Goal: Task Accomplishment & Management: Use online tool/utility

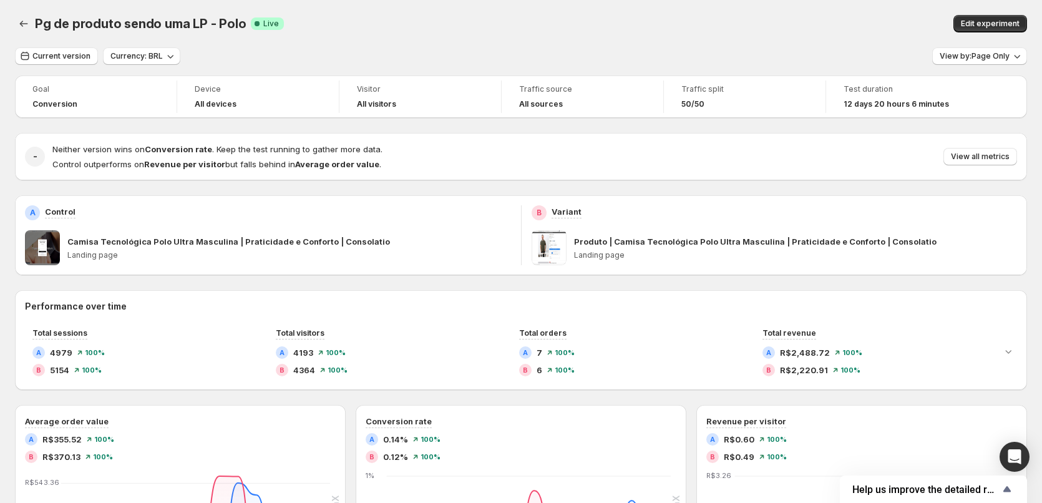
click at [91, 250] on div "Camisa Tecnológica Polo Ultra Masculina | Praticidade e [PERSON_NAME] | Consola…" at bounding box center [289, 247] width 444 height 35
click at [997, 18] on button "Edit experiment" at bounding box center [991, 23] width 74 height 17
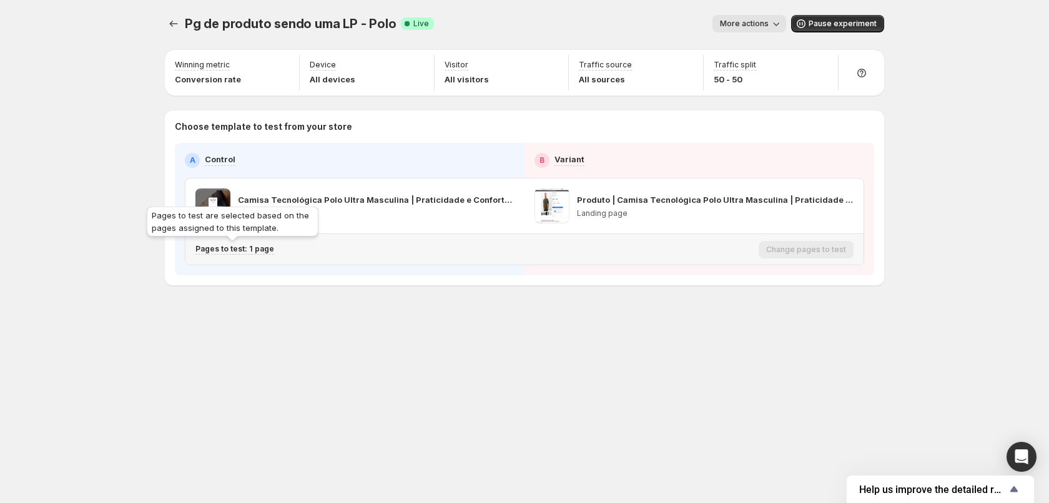
click at [236, 250] on p "Pages to test: 1 page" at bounding box center [234, 249] width 79 height 10
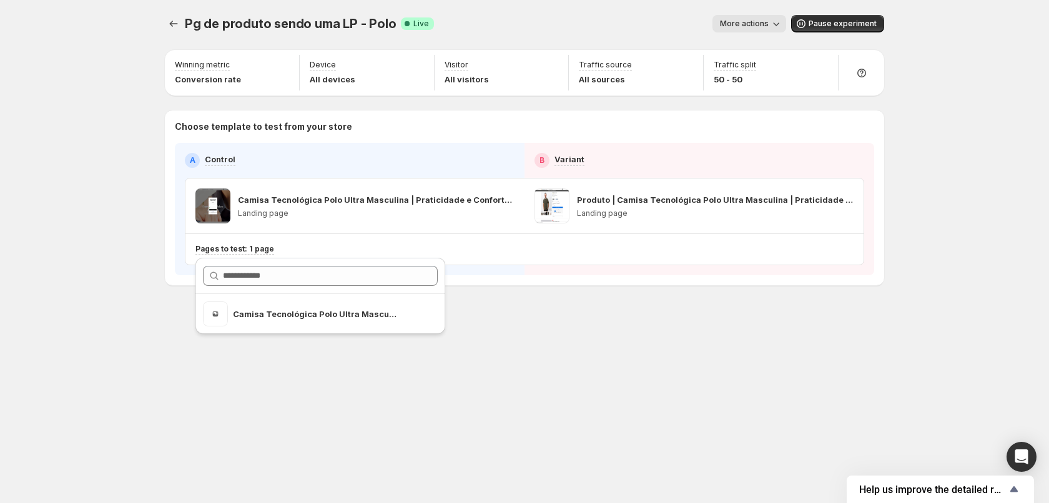
click at [963, 275] on div "Pg de produto sendo uma LP - Polo. This page is ready Pg de produto sendo uma L…" at bounding box center [524, 251] width 1049 height 503
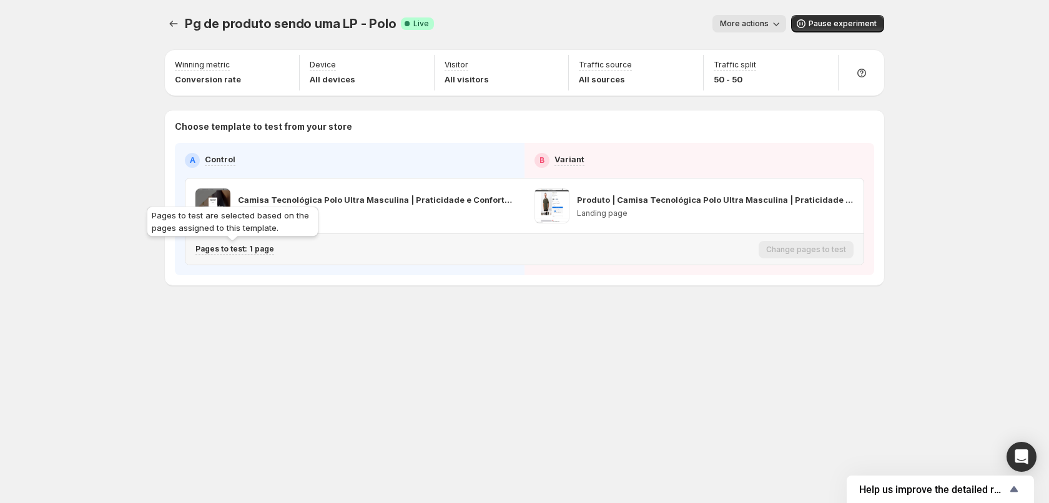
click at [232, 254] on div "Pages to test: 1 page" at bounding box center [234, 249] width 79 height 11
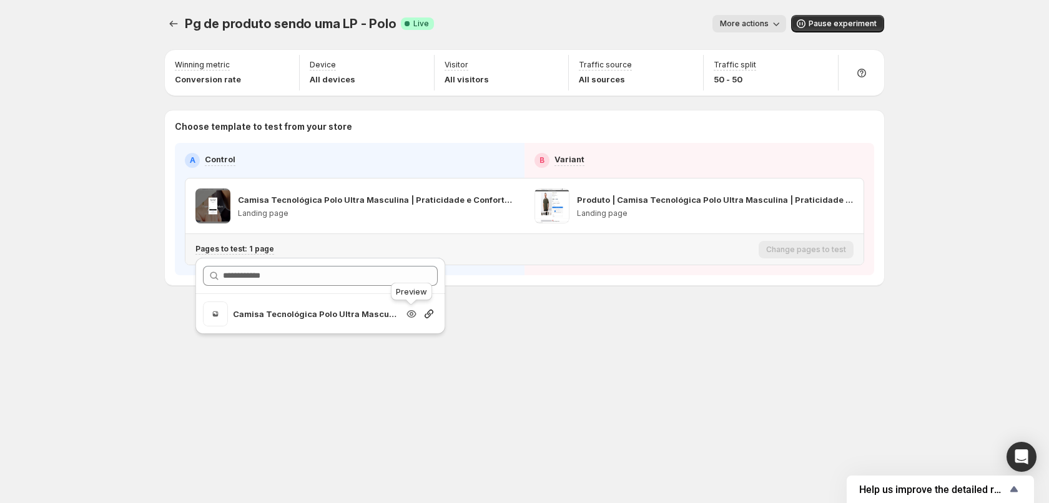
click at [416, 315] on icon "Search for and select a customer segment" at bounding box center [411, 314] width 12 height 12
click at [171, 27] on icon "Experiments" at bounding box center [173, 23] width 12 height 12
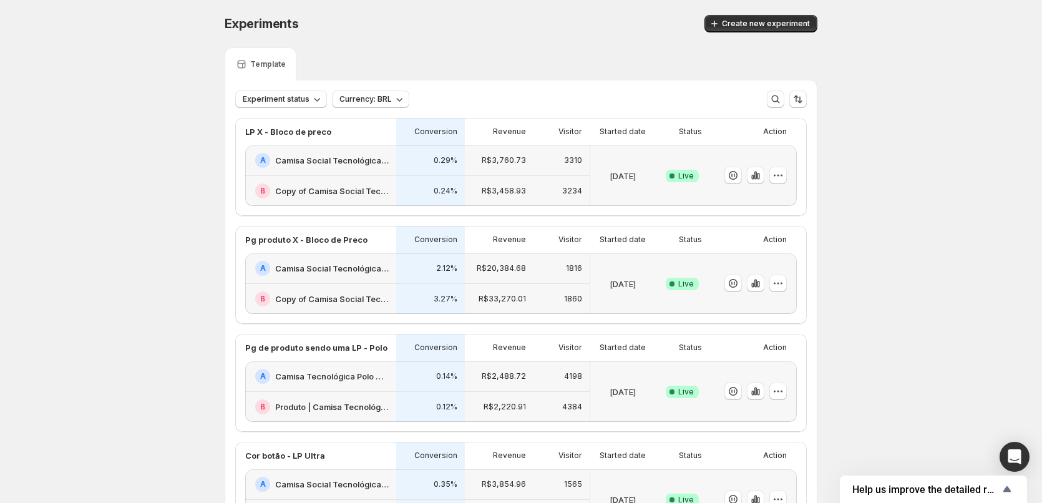
scroll to position [437, 0]
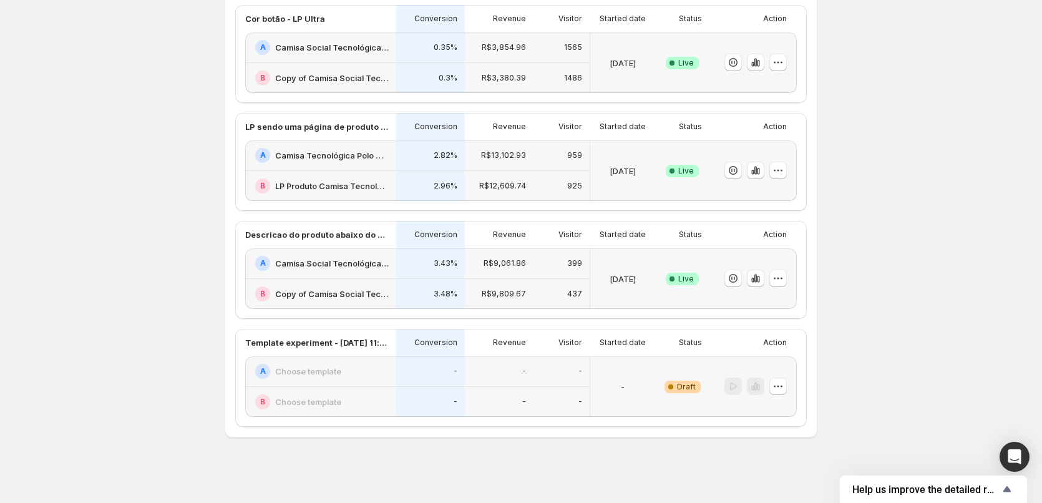
click at [325, 260] on h2 "Camisa Social Tecnológica Ultra-Stretch Masculina | Praticidade e Conforto | Co…" at bounding box center [332, 263] width 114 height 12
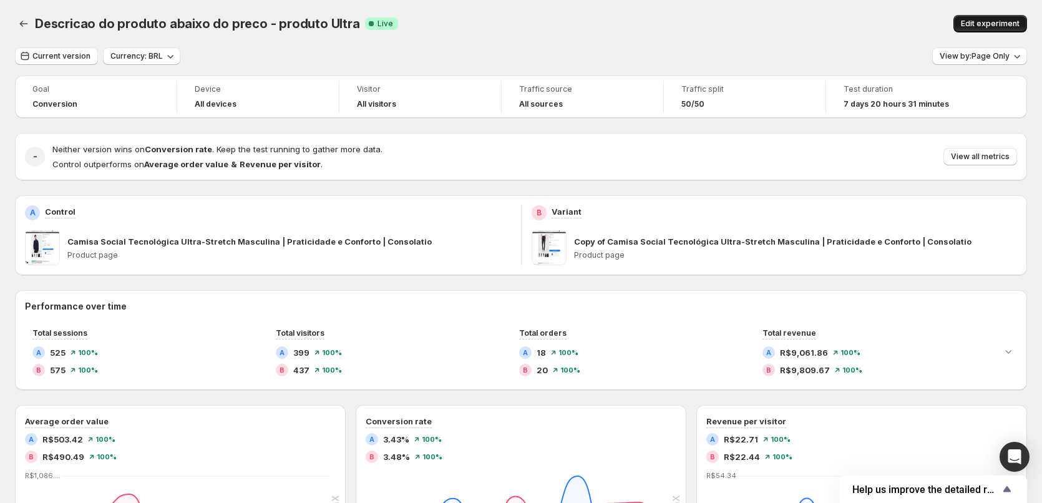
click at [1011, 22] on span "Edit experiment" at bounding box center [990, 24] width 59 height 10
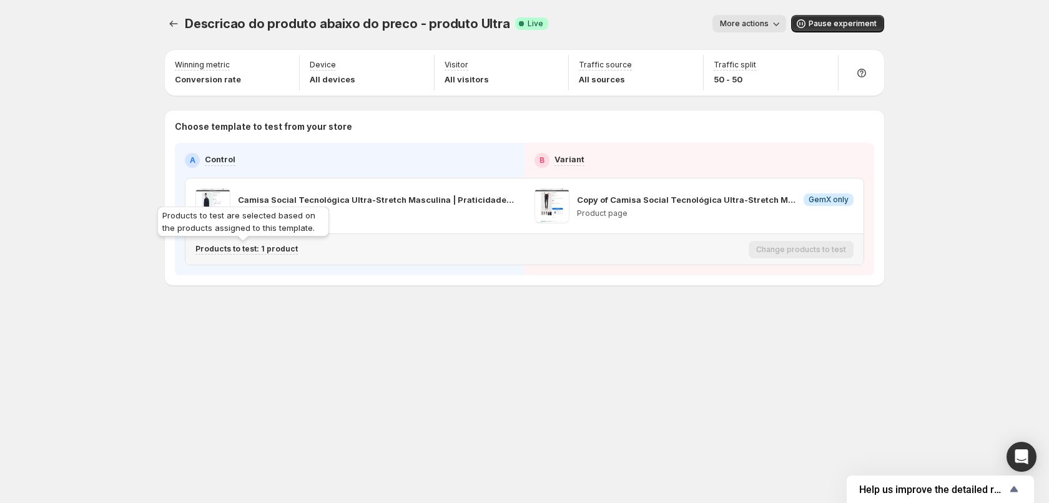
click at [265, 252] on p "Products to test: 1 product" at bounding box center [246, 249] width 102 height 10
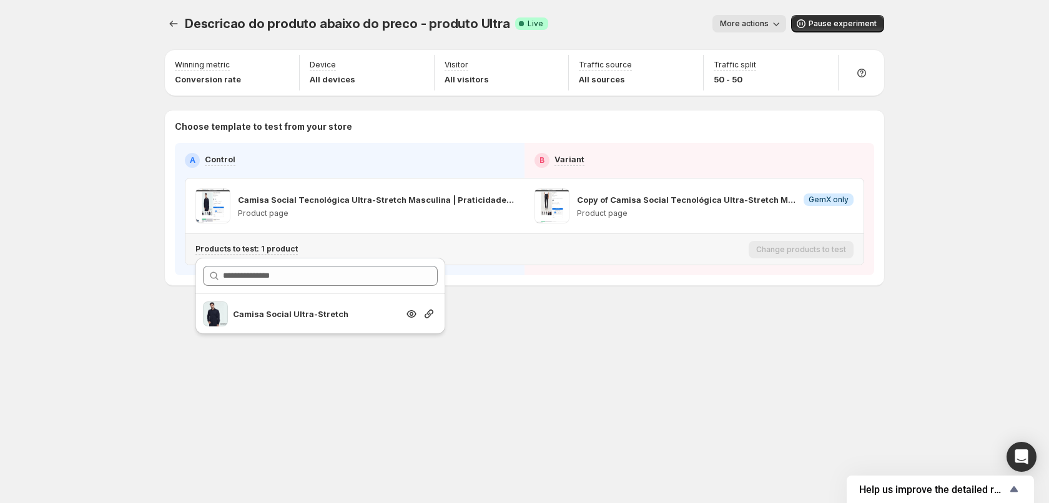
click at [273, 323] on div "Camisa Social Ultra-Stretch" at bounding box center [315, 313] width 165 height 25
click at [412, 317] on icon "Search for and select a customer segment" at bounding box center [411, 313] width 9 height 7
drag, startPoint x: 546, startPoint y: 300, endPoint x: 536, endPoint y: 290, distance: 13.7
click at [547, 300] on div "Descricao do produto abaixo do preco - produto Ultra. This page is ready Descri…" at bounding box center [524, 176] width 749 height 353
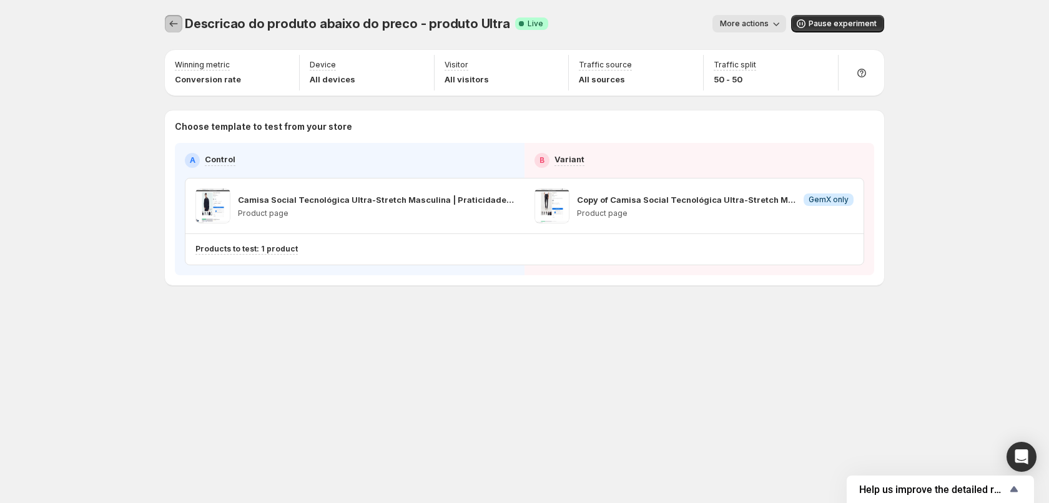
click at [171, 18] on icon "Experiments" at bounding box center [173, 23] width 12 height 12
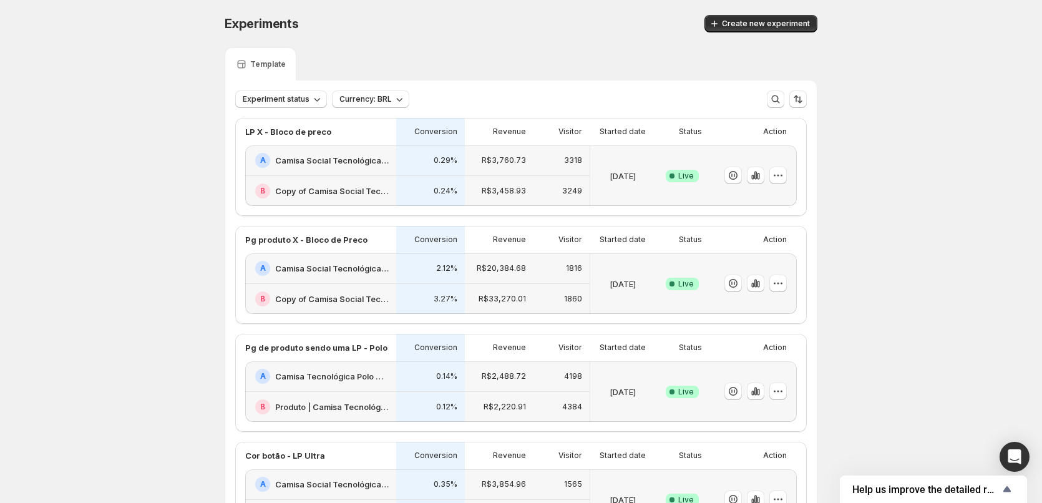
click at [324, 162] on h2 "Camisa Social Tecnológica X-Tretch Masculina | Praticidade e Conforto | Consola…" at bounding box center [332, 160] width 114 height 12
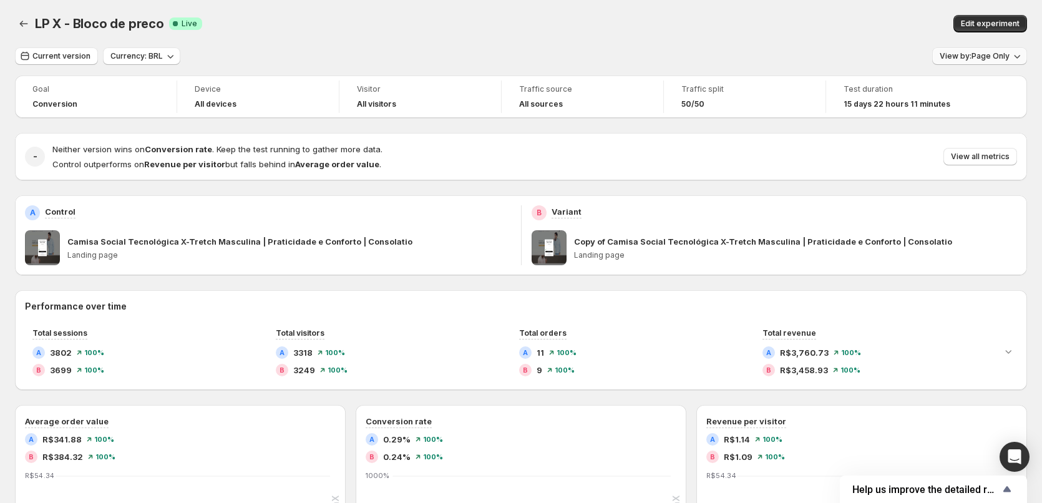
click at [994, 54] on span "View by: Page Only" at bounding box center [975, 56] width 70 height 10
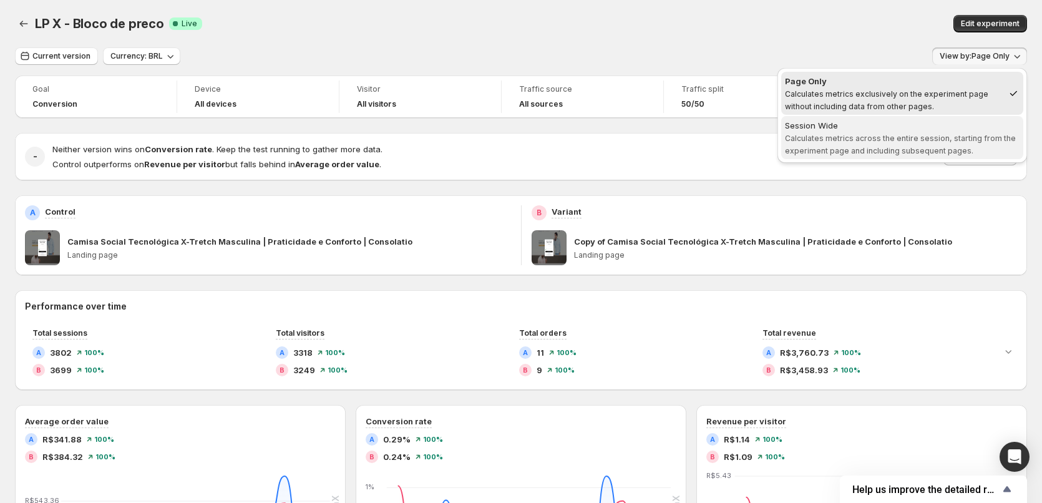
click at [860, 127] on div "Session Wide" at bounding box center [902, 125] width 235 height 12
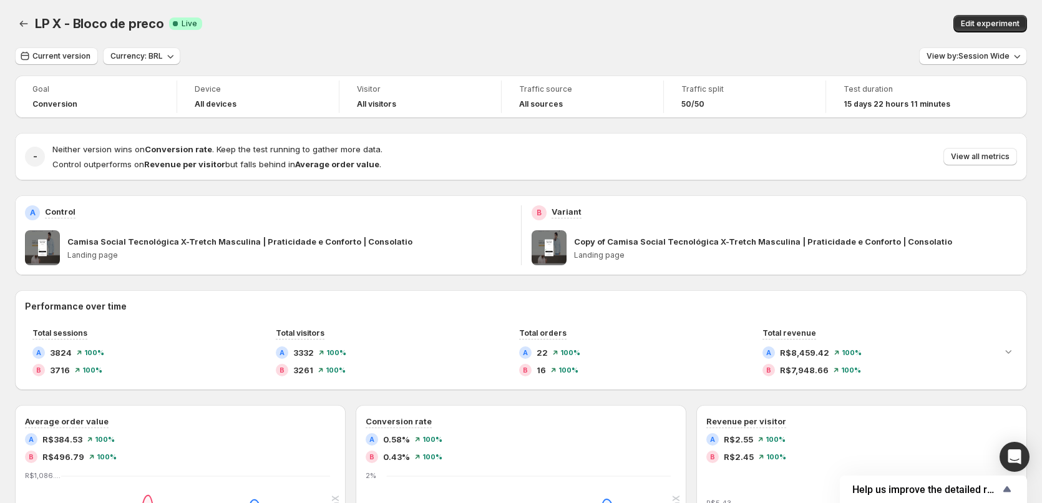
click at [753, 212] on div "B Variant" at bounding box center [775, 212] width 486 height 15
click at [961, 56] on span "View by: Session Wide" at bounding box center [968, 56] width 83 height 10
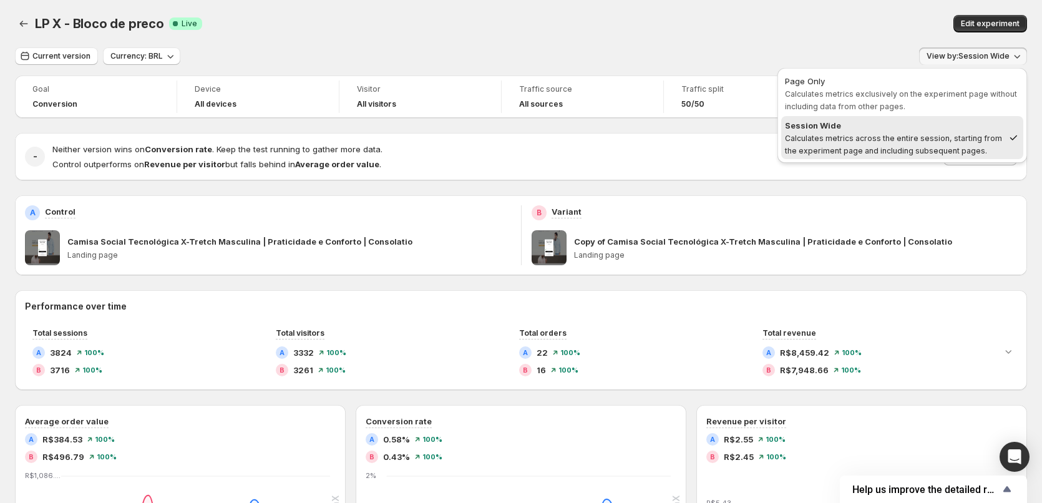
click at [611, 25] on div "Edit experiment" at bounding box center [803, 23] width 447 height 17
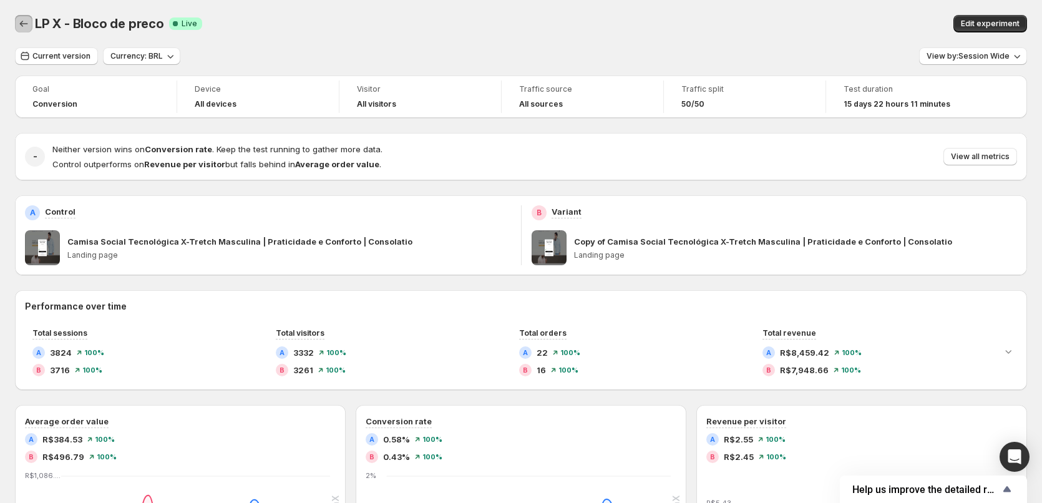
click at [31, 22] on button "Back" at bounding box center [23, 23] width 17 height 17
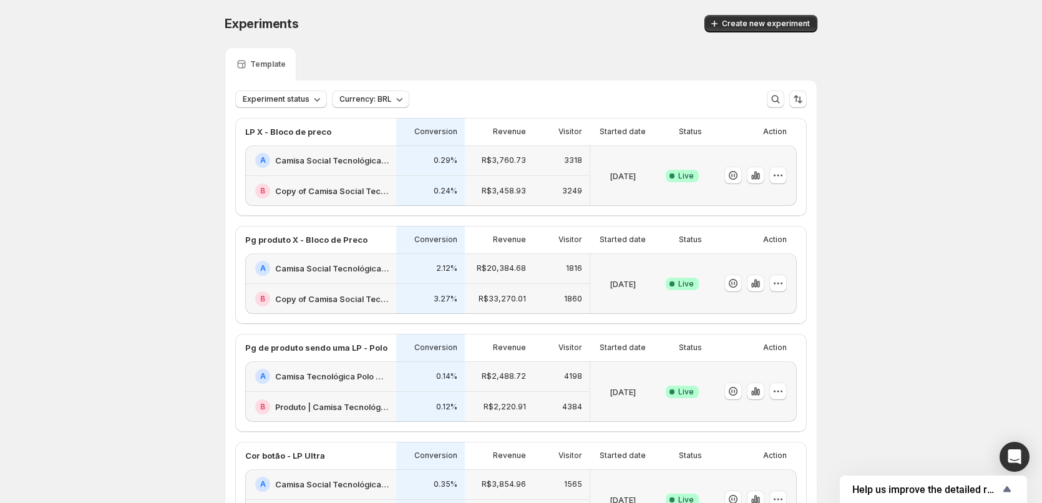
click at [355, 157] on h2 "Camisa Social Tecnológica X-Tretch Masculina | Praticidade e Conforto | Consola…" at bounding box center [332, 160] width 114 height 12
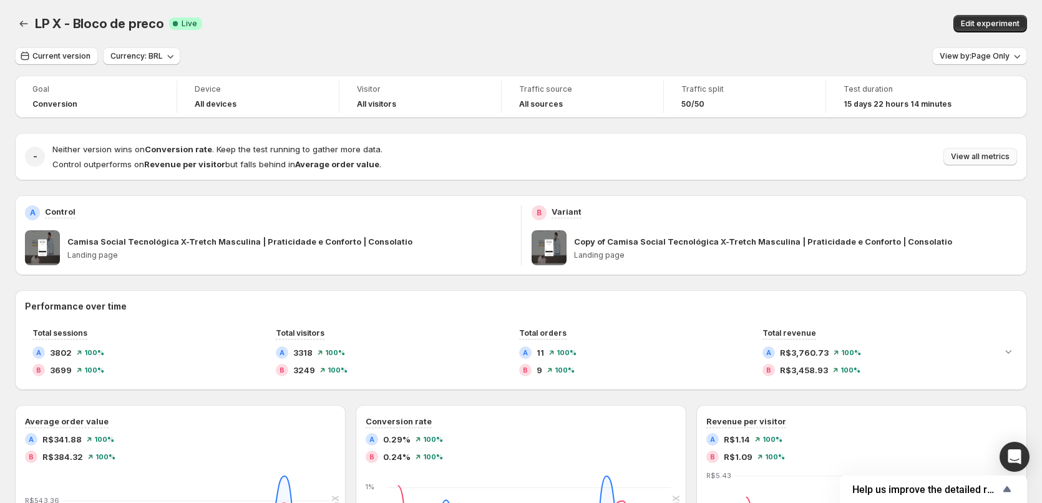
click at [981, 148] on div "Neither version wins on Conversion rate . Keep the test running to gather more …" at bounding box center [534, 156] width 965 height 27
click at [985, 153] on span "View all metrics" at bounding box center [980, 157] width 59 height 10
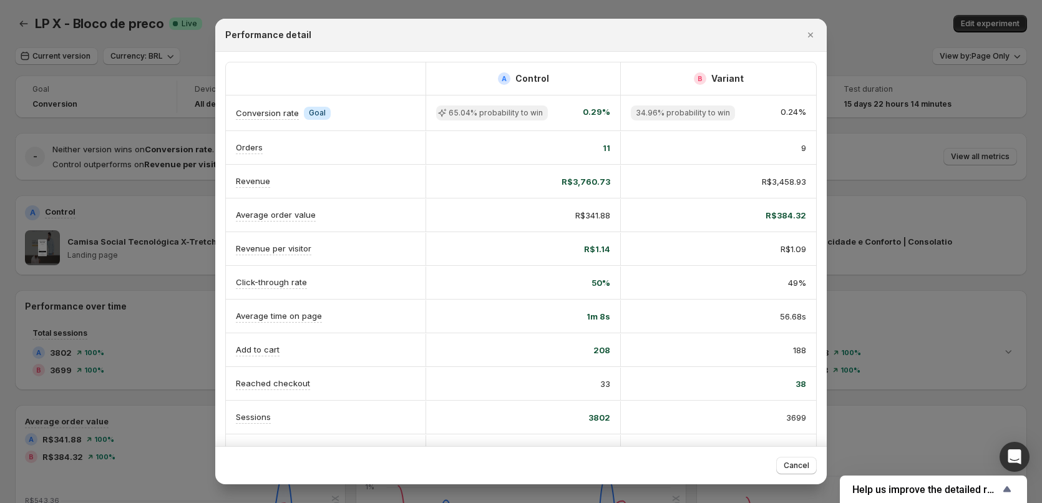
click at [756, 29] on div "Performance detail" at bounding box center [509, 35] width 569 height 12
click at [815, 34] on icon "Close" at bounding box center [811, 35] width 12 height 12
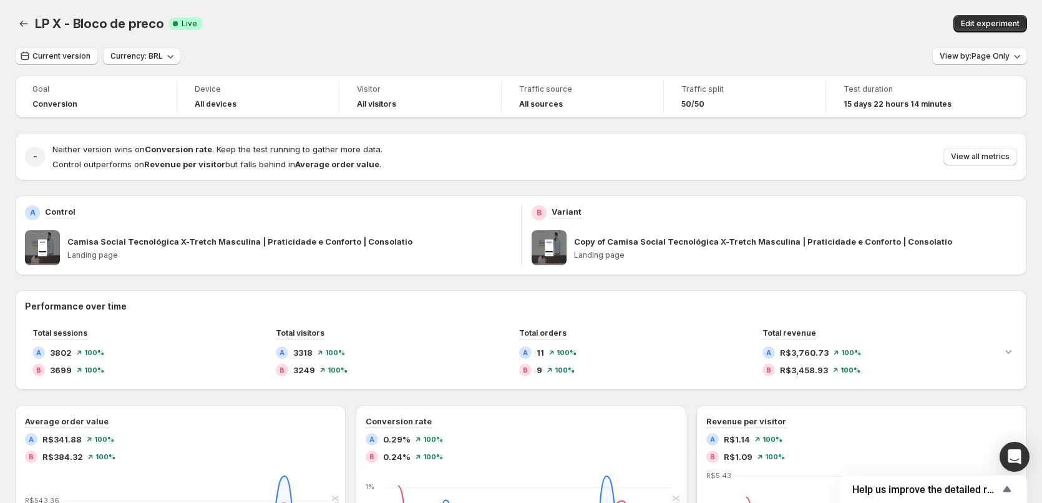
click at [850, 34] on div "LP X - Bloco de preco. This page is ready LP X - Bloco de preco Success Complet…" at bounding box center [521, 23] width 1012 height 47
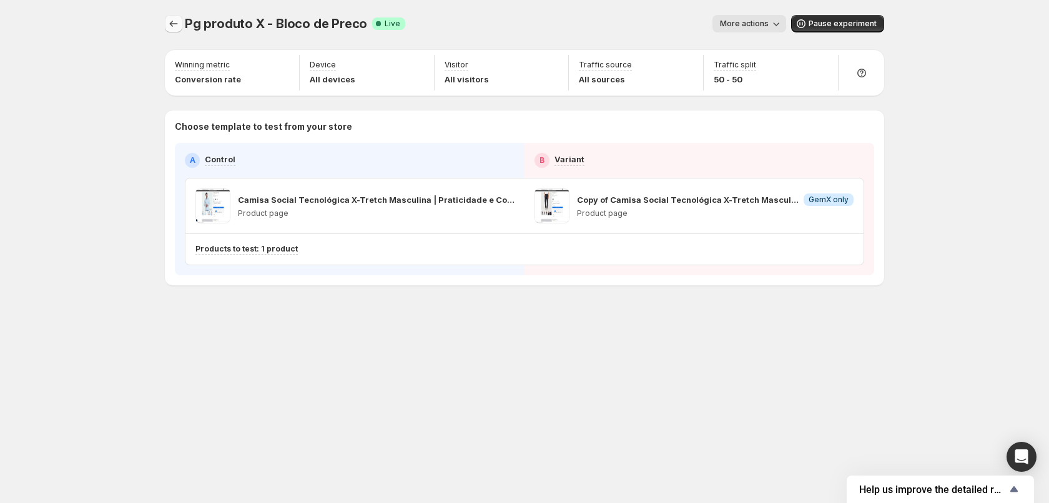
click at [176, 25] on icon "Experiments" at bounding box center [173, 23] width 12 height 12
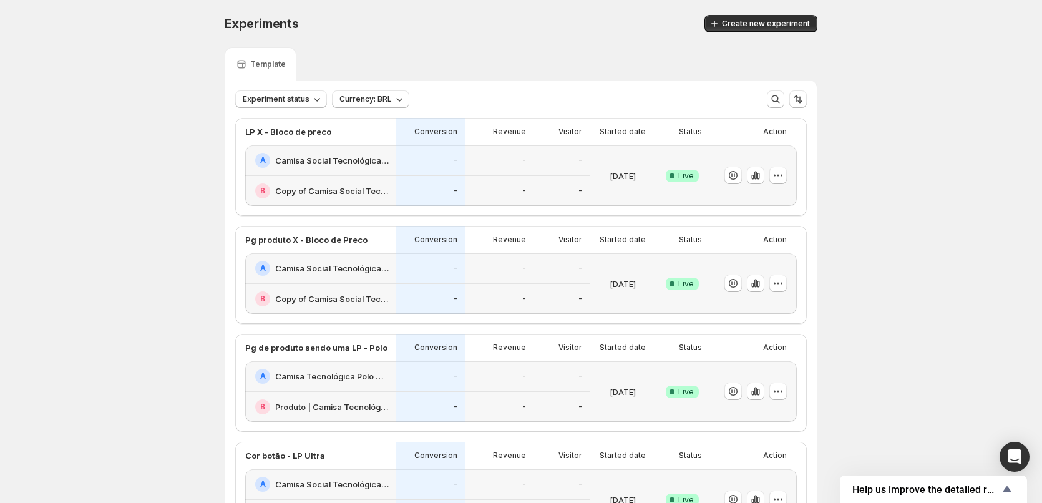
scroll to position [291, 0]
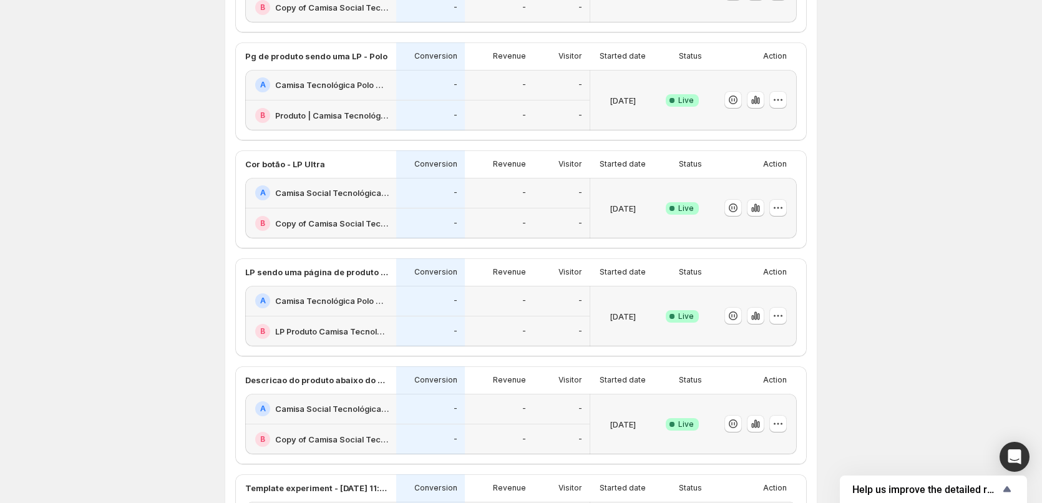
click at [316, 186] on div "A Camisa Social Tecnológica Ultra-Stretch Masculina | Praticidade e [PERSON_NAM…" at bounding box center [322, 192] width 134 height 15
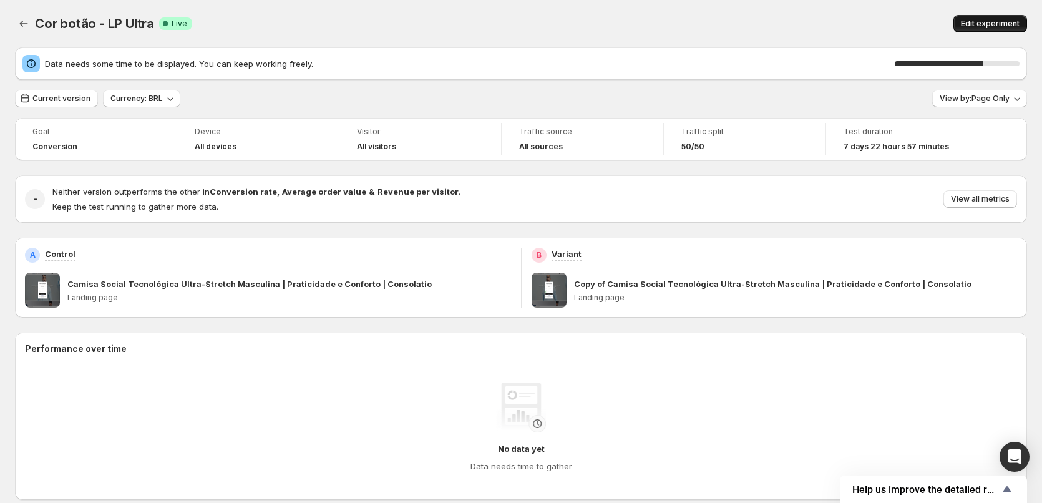
click at [981, 28] on span "Edit experiment" at bounding box center [990, 24] width 59 height 10
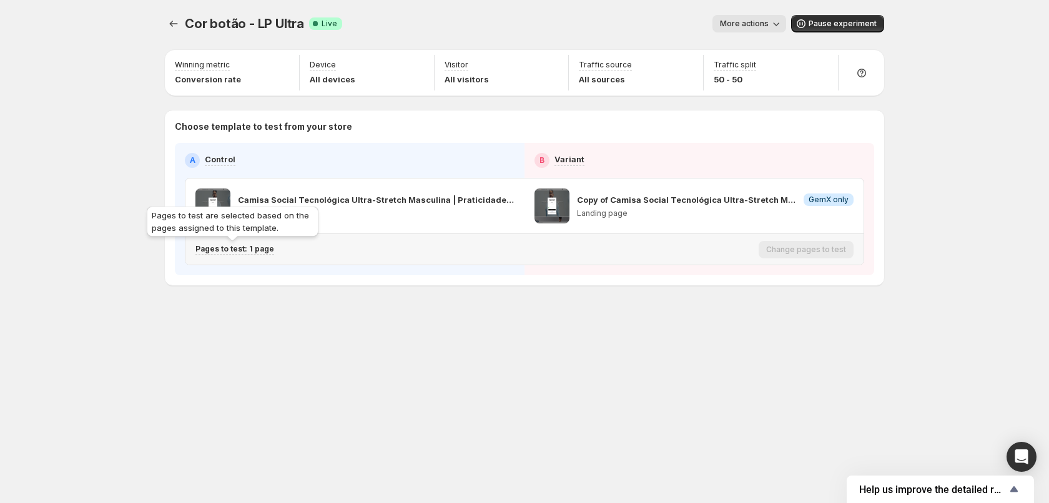
click at [247, 245] on p "Pages to test: 1 page" at bounding box center [234, 249] width 79 height 10
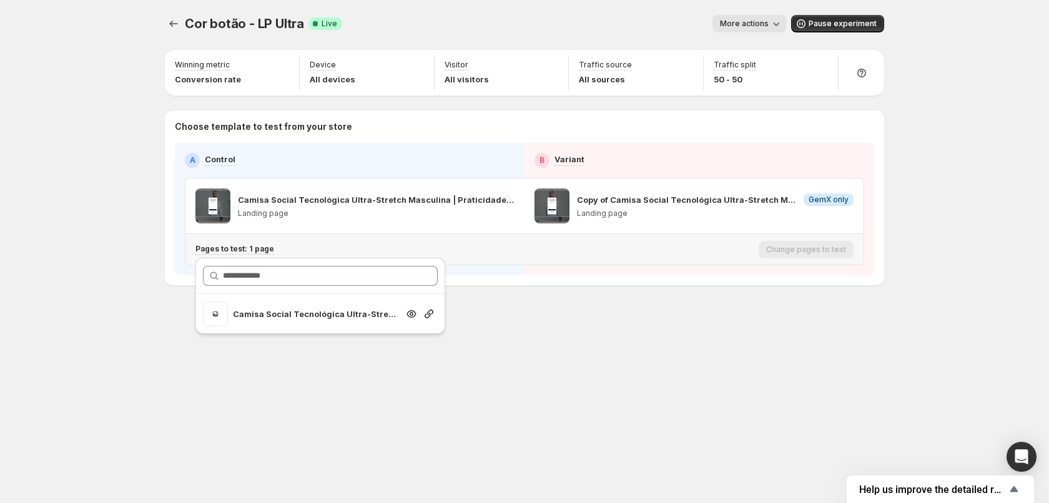
click at [416, 321] on div "Search for and select a customer segment" at bounding box center [420, 313] width 35 height 25
click at [410, 315] on icon "Search for and select a customer segment" at bounding box center [411, 314] width 4 height 4
click at [171, 19] on icon "Experiments" at bounding box center [173, 23] width 12 height 12
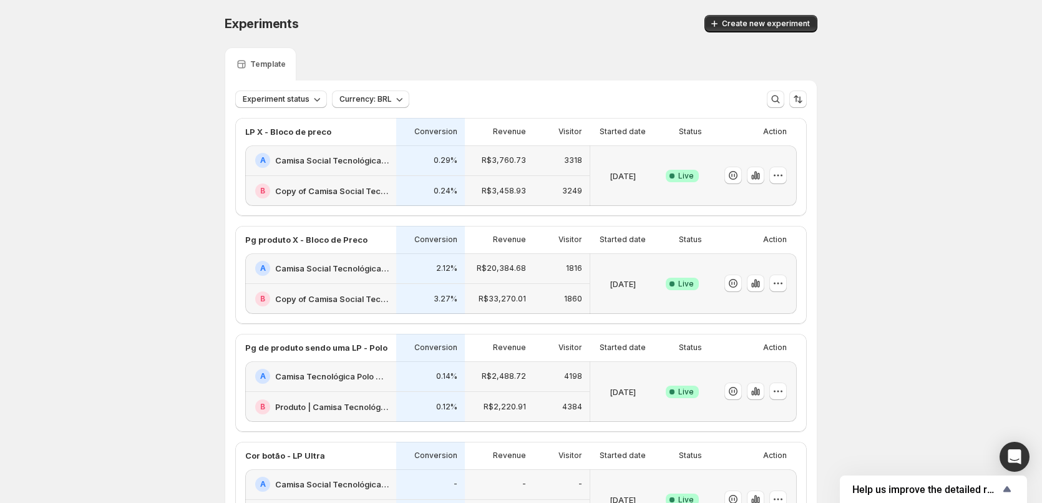
scroll to position [145, 0]
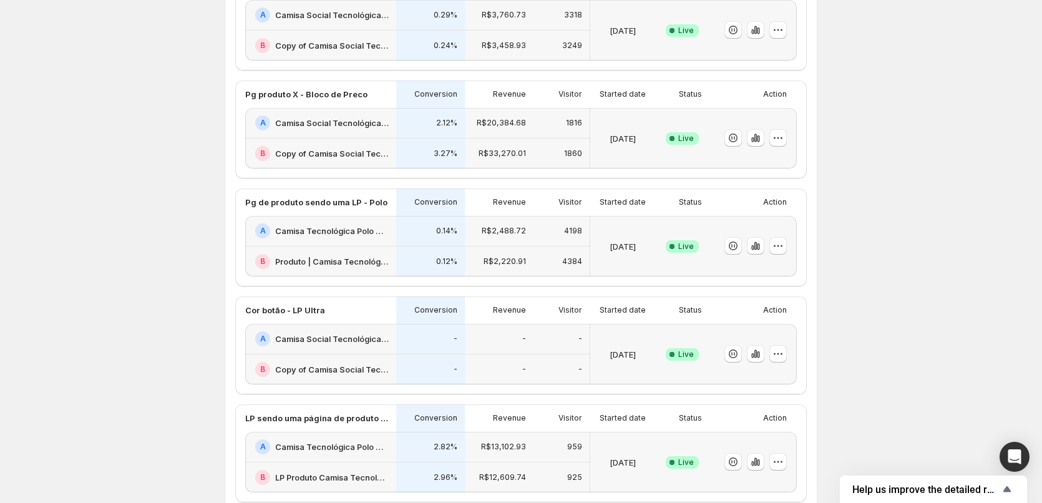
click at [331, 337] on h2 "Camisa Social Tecnológica Ultra-Stretch Masculina | Praticidade e Conforto | Co…" at bounding box center [332, 339] width 114 height 12
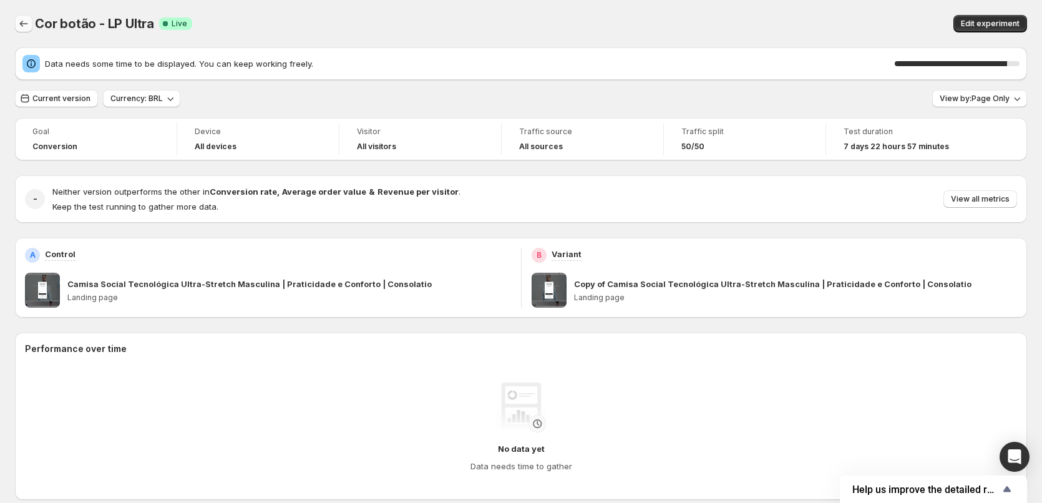
click at [25, 21] on icon "Back" at bounding box center [23, 23] width 12 height 12
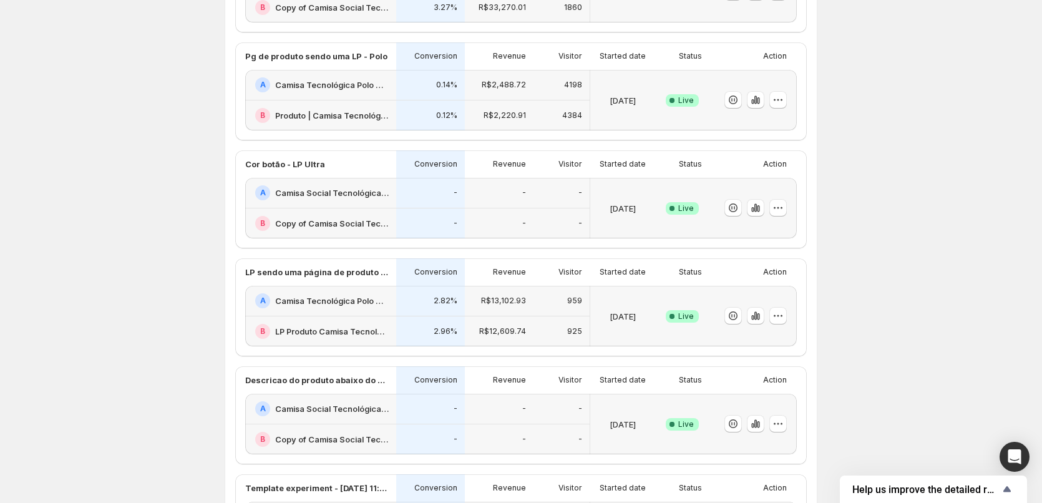
scroll to position [437, 0]
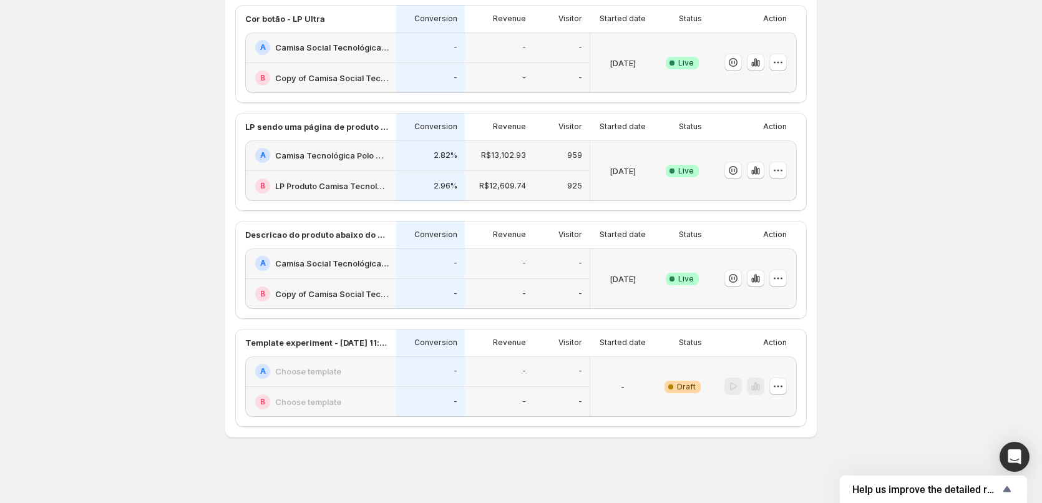
click at [358, 258] on h2 "Camisa Social Tecnológica Ultra-Stretch Masculina | Praticidade e Conforto | Co…" at bounding box center [332, 263] width 114 height 12
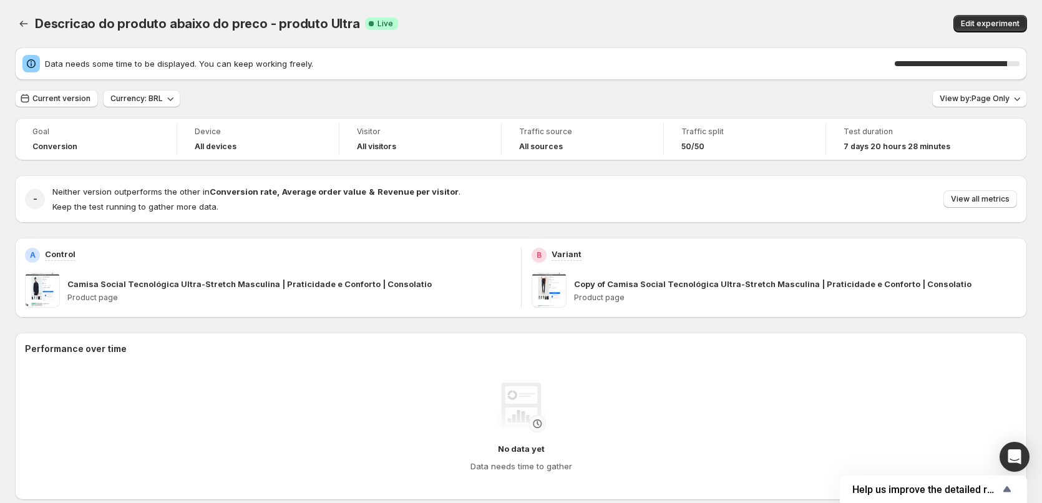
click at [698, 98] on div "Current version Currency: BRL View by: Page Only" at bounding box center [521, 99] width 1012 height 18
